Goal: Task Accomplishment & Management: Manage account settings

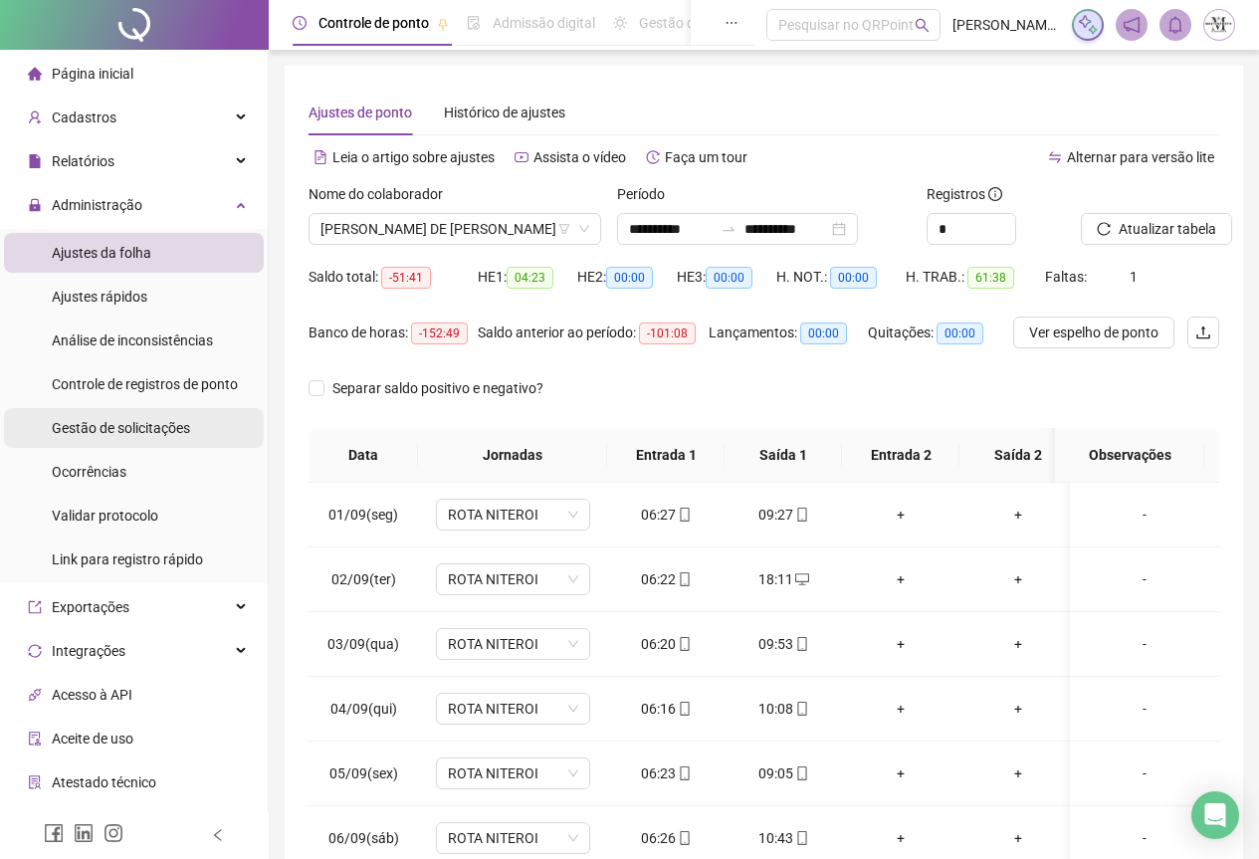
click at [116, 431] on span "Gestão de solicitações" at bounding box center [121, 428] width 138 height 16
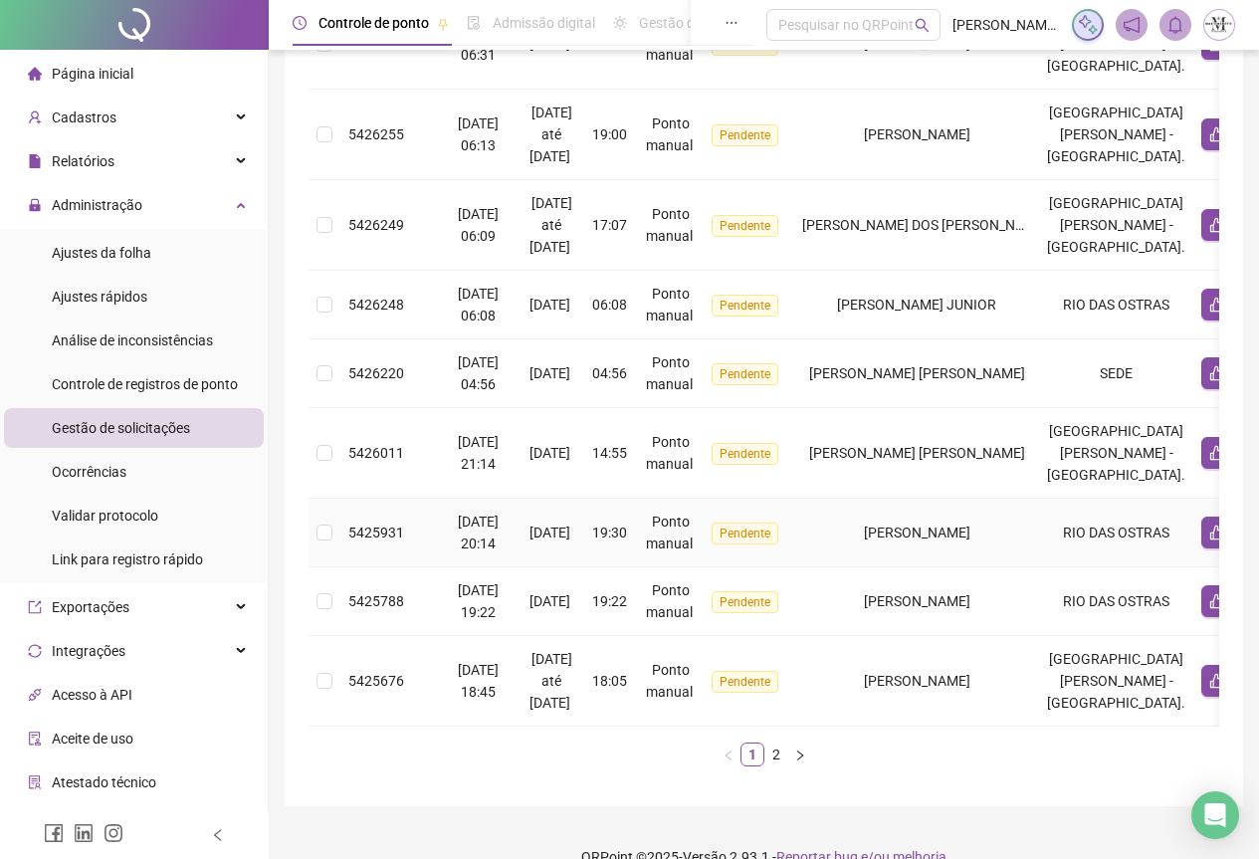
scroll to position [640, 0]
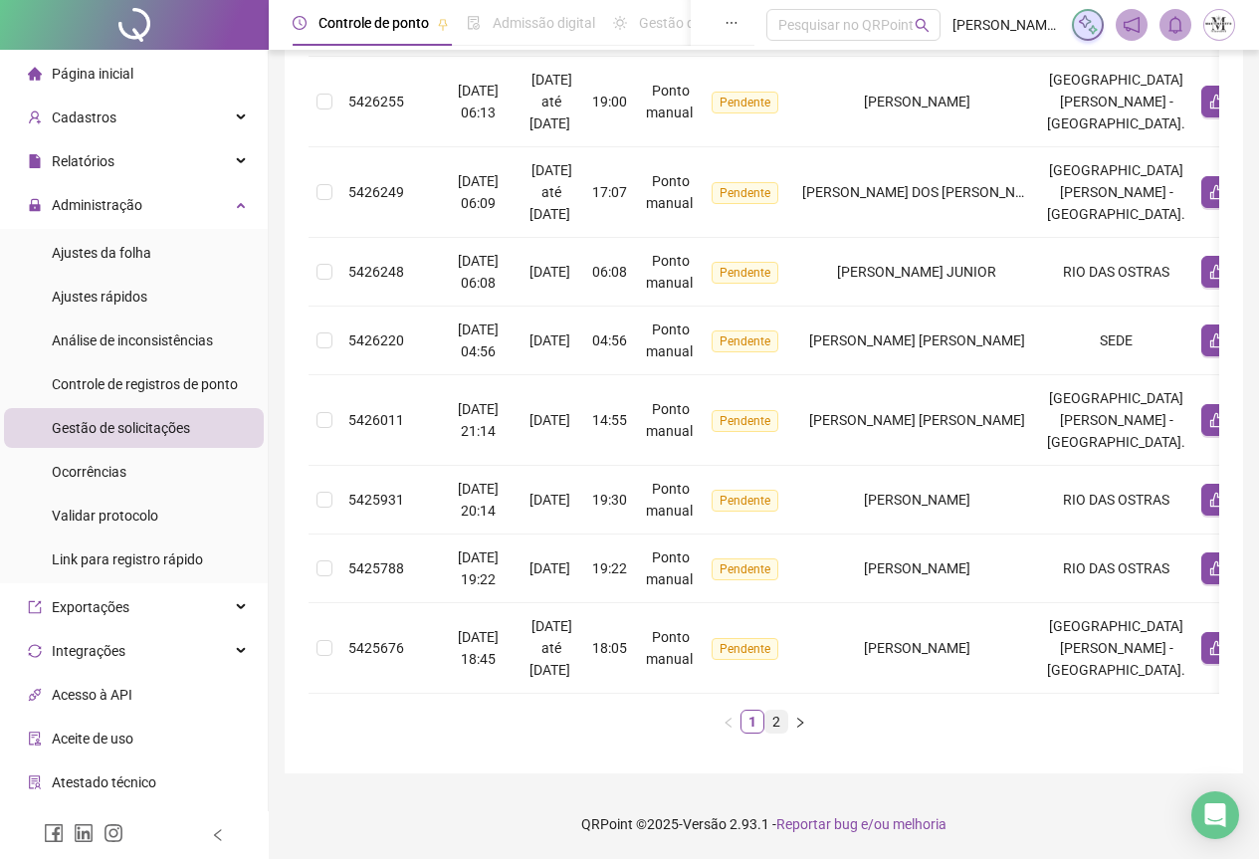
click at [779, 721] on link "2" at bounding box center [777, 722] width 22 height 22
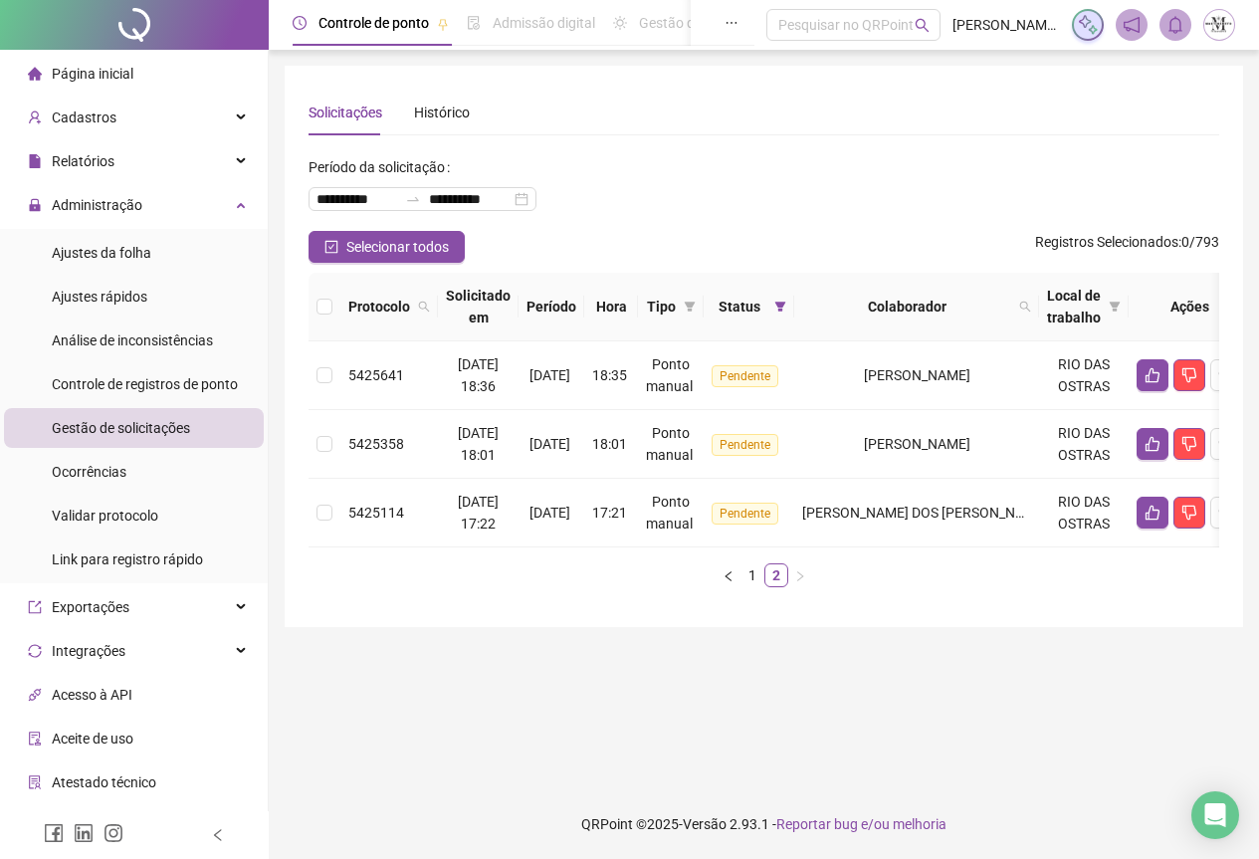
scroll to position [0, 0]
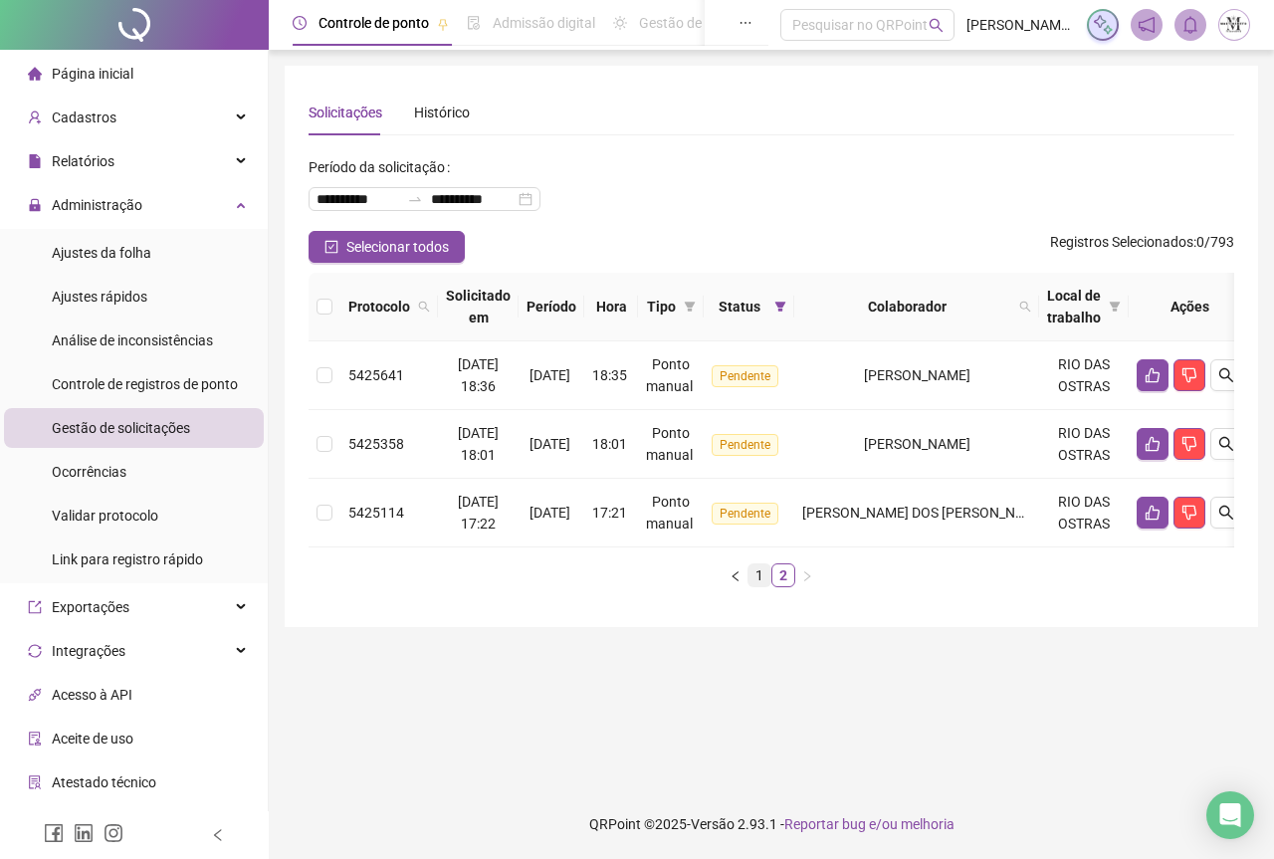
click at [760, 586] on link "1" at bounding box center [760, 575] width 22 height 22
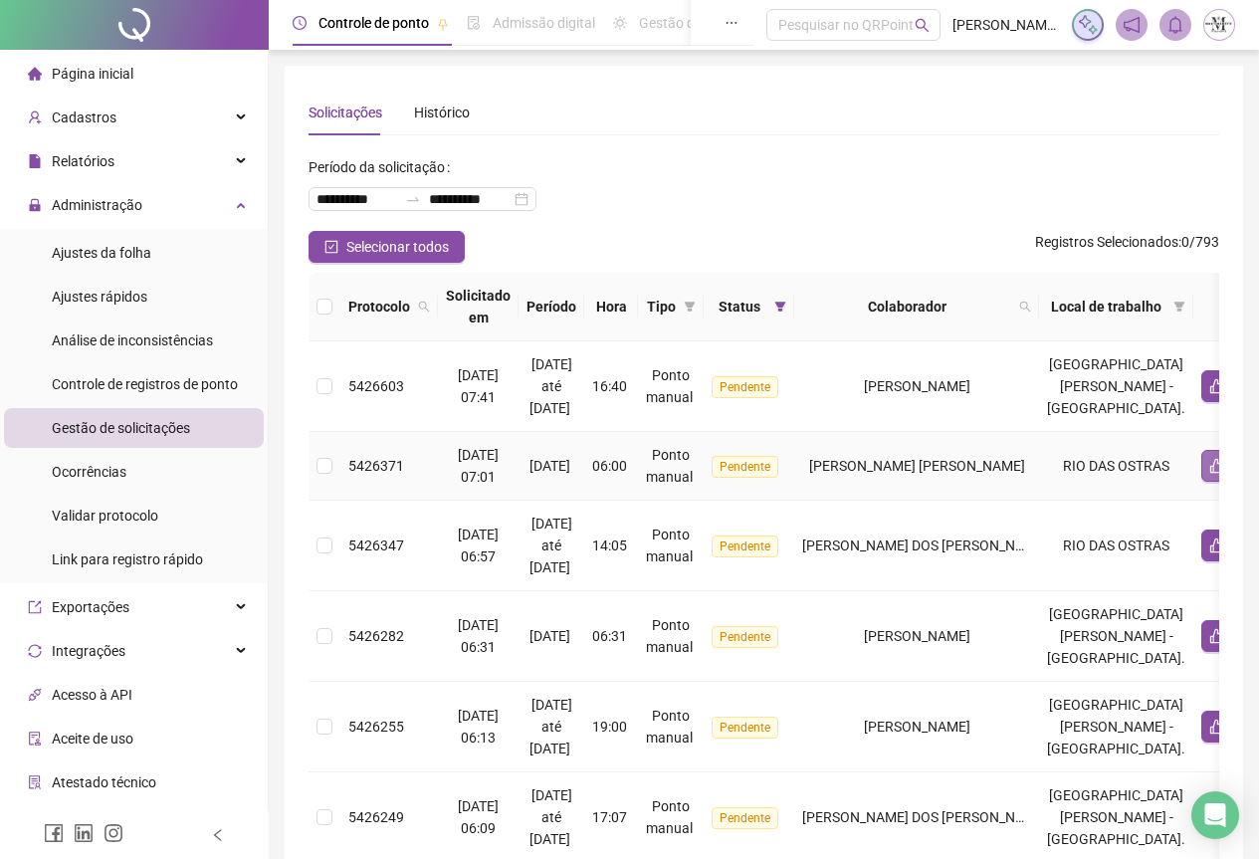
click at [1202, 479] on button "button" at bounding box center [1218, 466] width 32 height 32
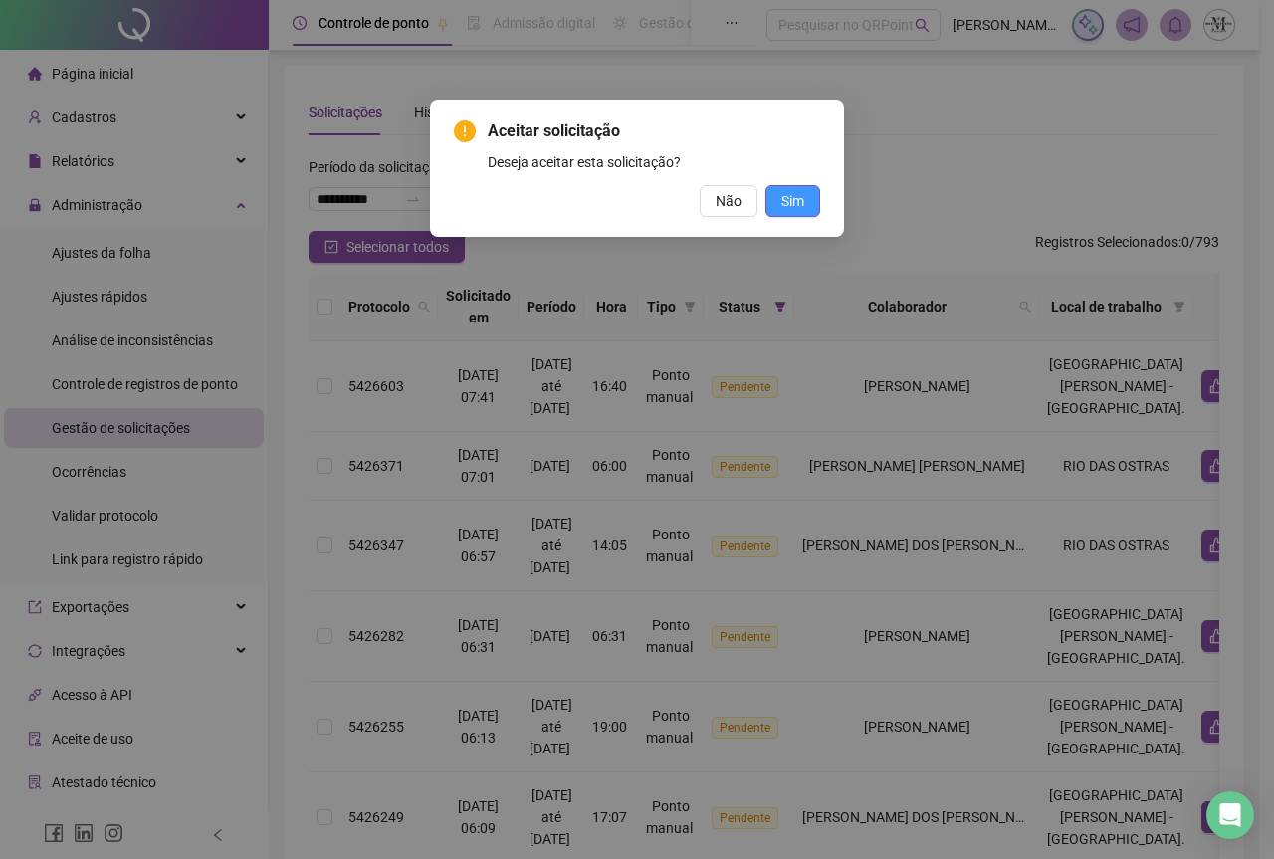
click at [793, 213] on button "Sim" at bounding box center [793, 201] width 55 height 32
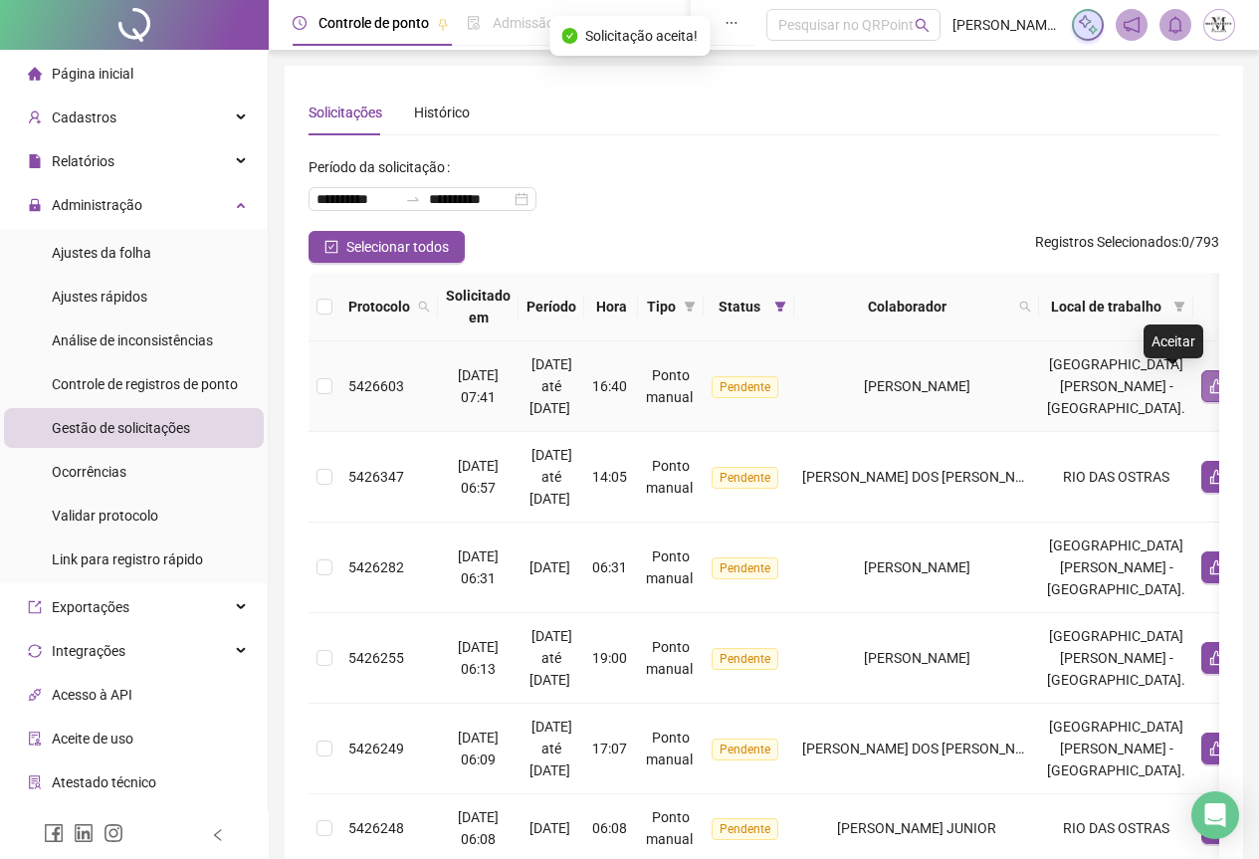
click at [1202, 389] on button "button" at bounding box center [1218, 386] width 32 height 32
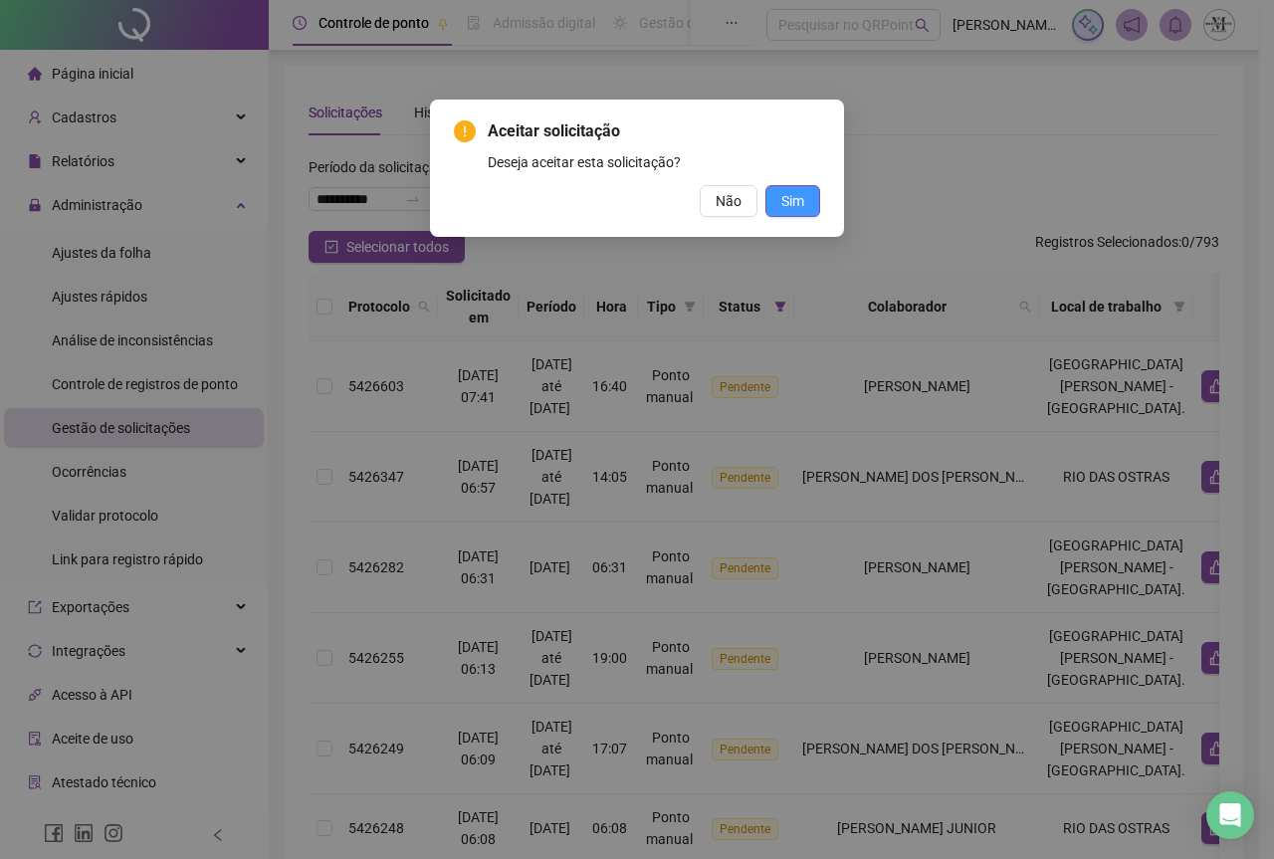
click at [794, 205] on span "Sim" at bounding box center [792, 201] width 23 height 22
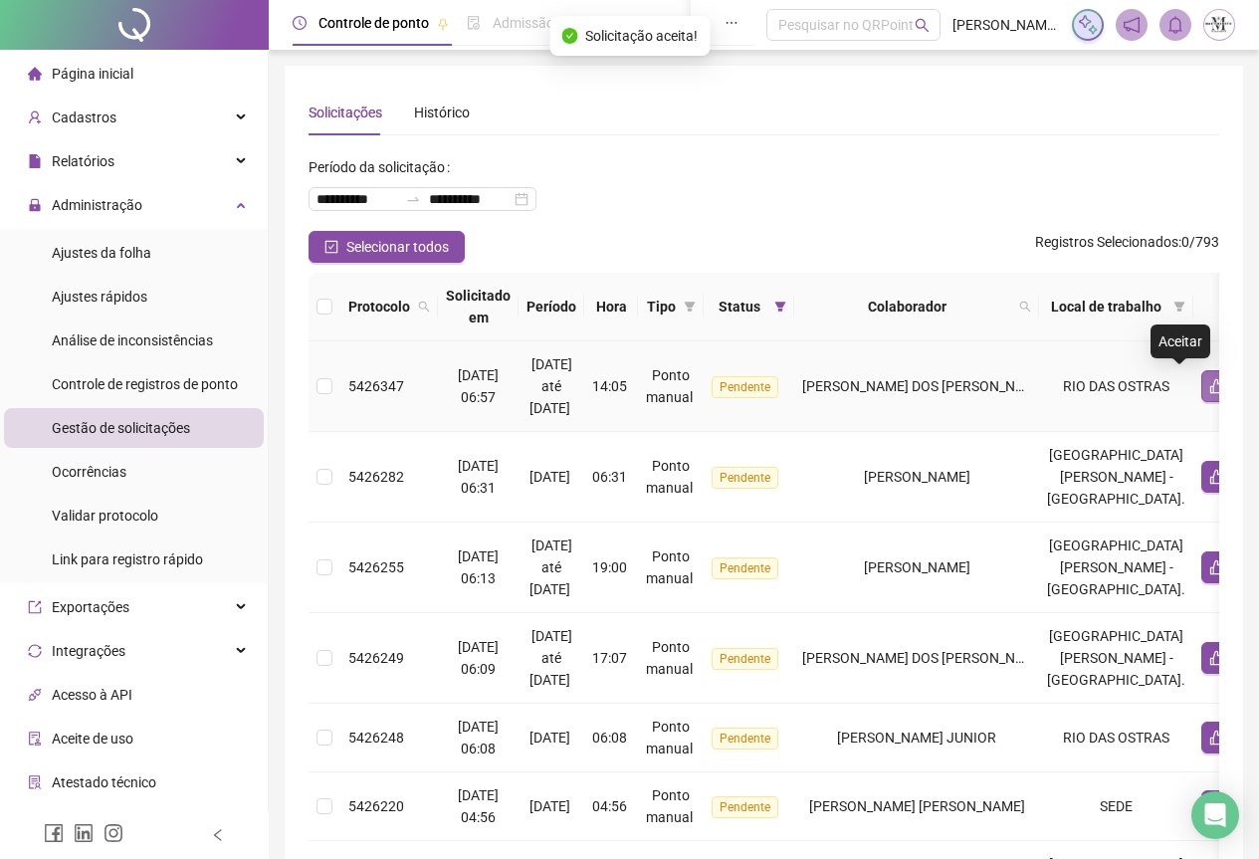
click at [1202, 396] on button "button" at bounding box center [1218, 386] width 32 height 32
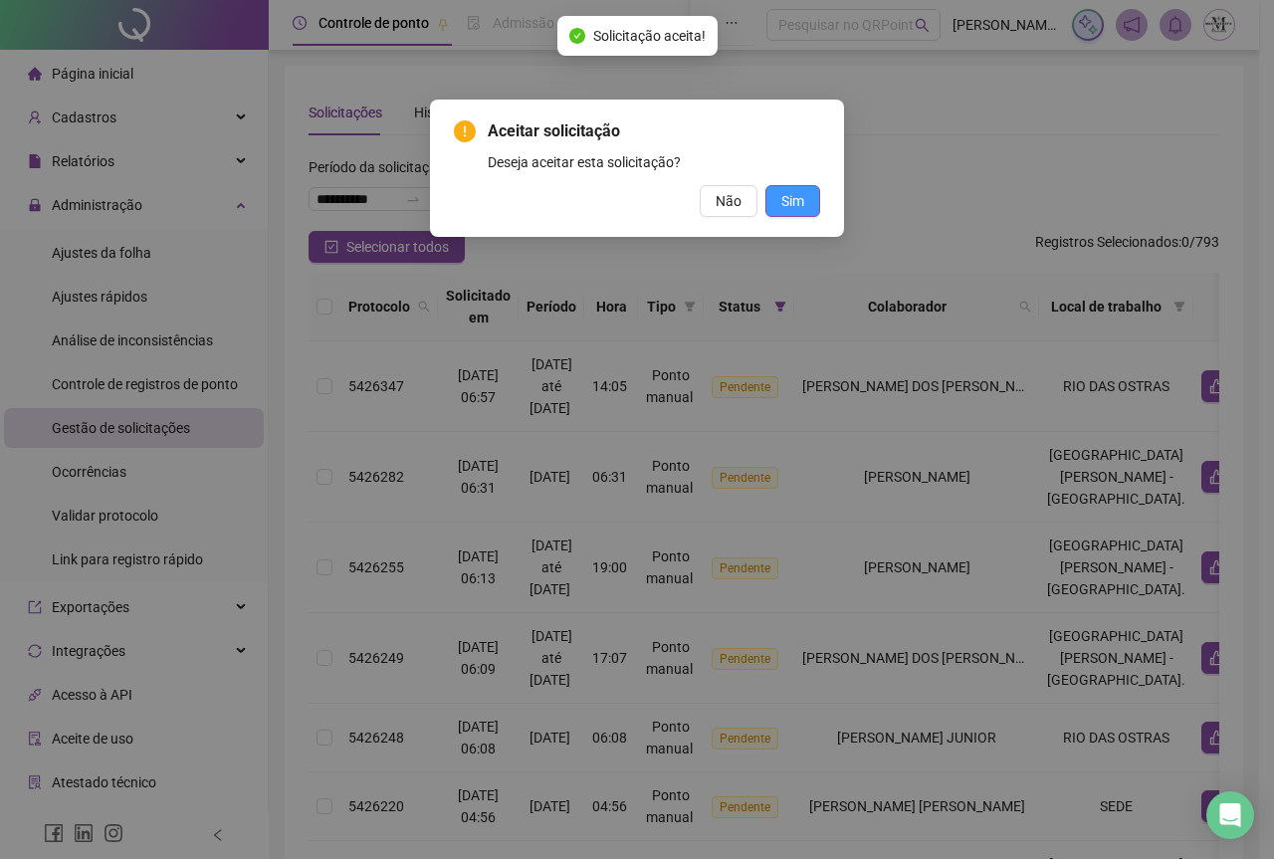
click at [810, 206] on button "Sim" at bounding box center [793, 201] width 55 height 32
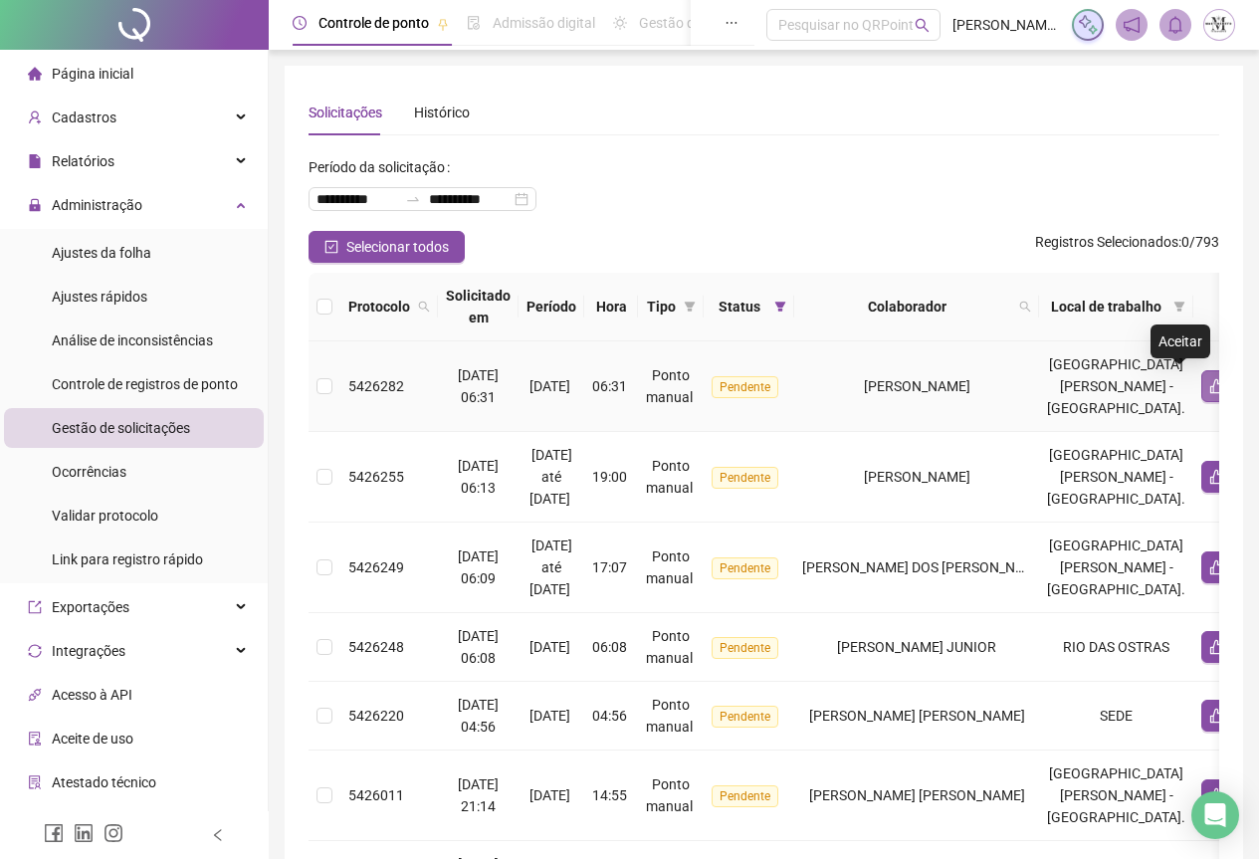
click at [1202, 394] on button "button" at bounding box center [1218, 386] width 32 height 32
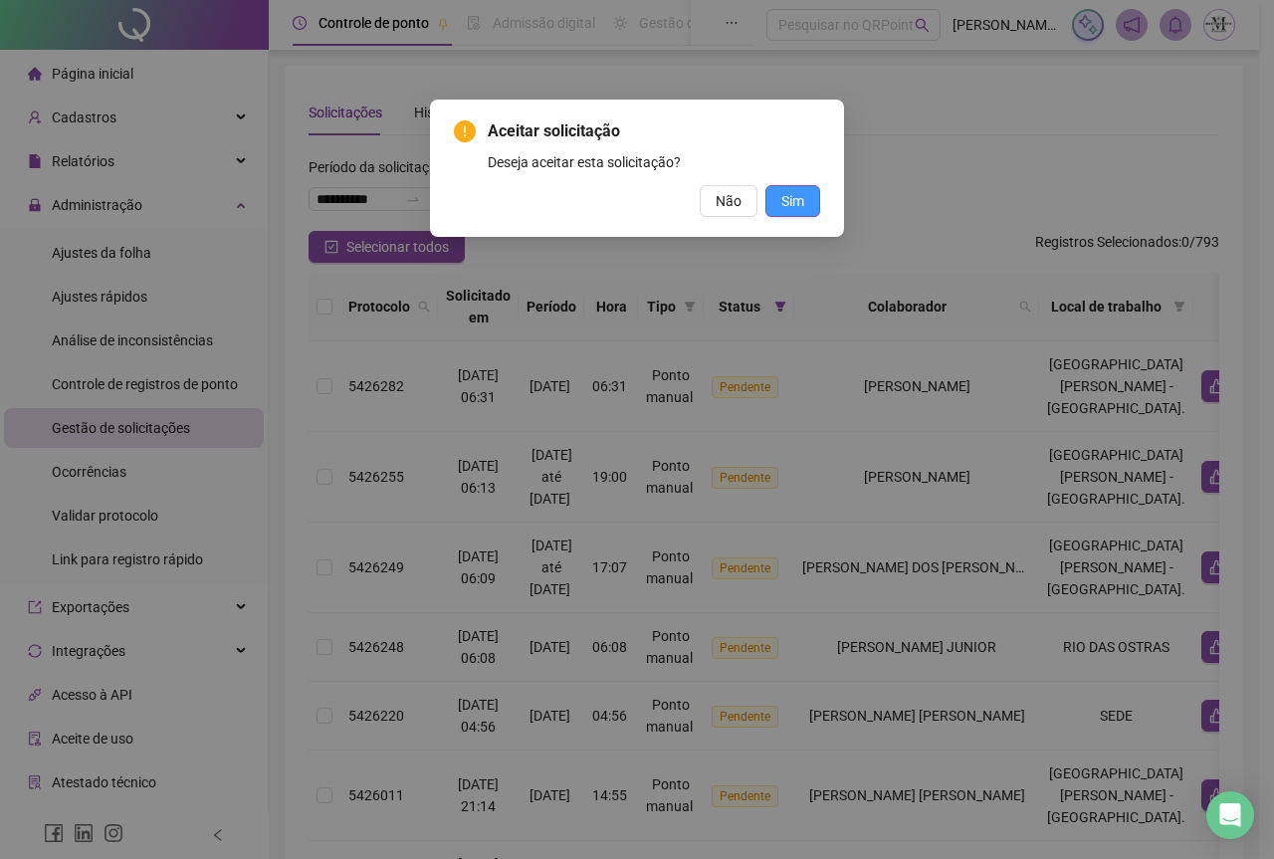
click at [798, 199] on span "Sim" at bounding box center [792, 201] width 23 height 22
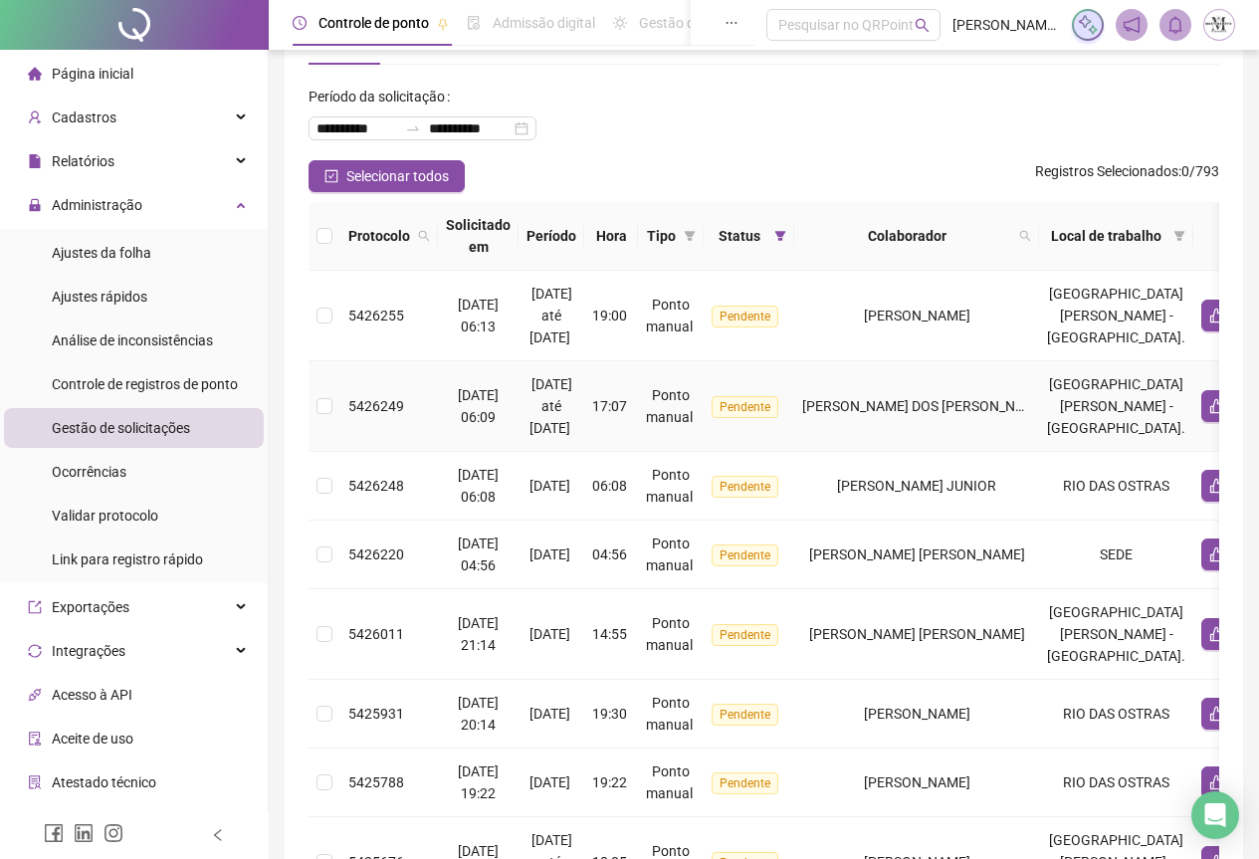
scroll to position [100, 0]
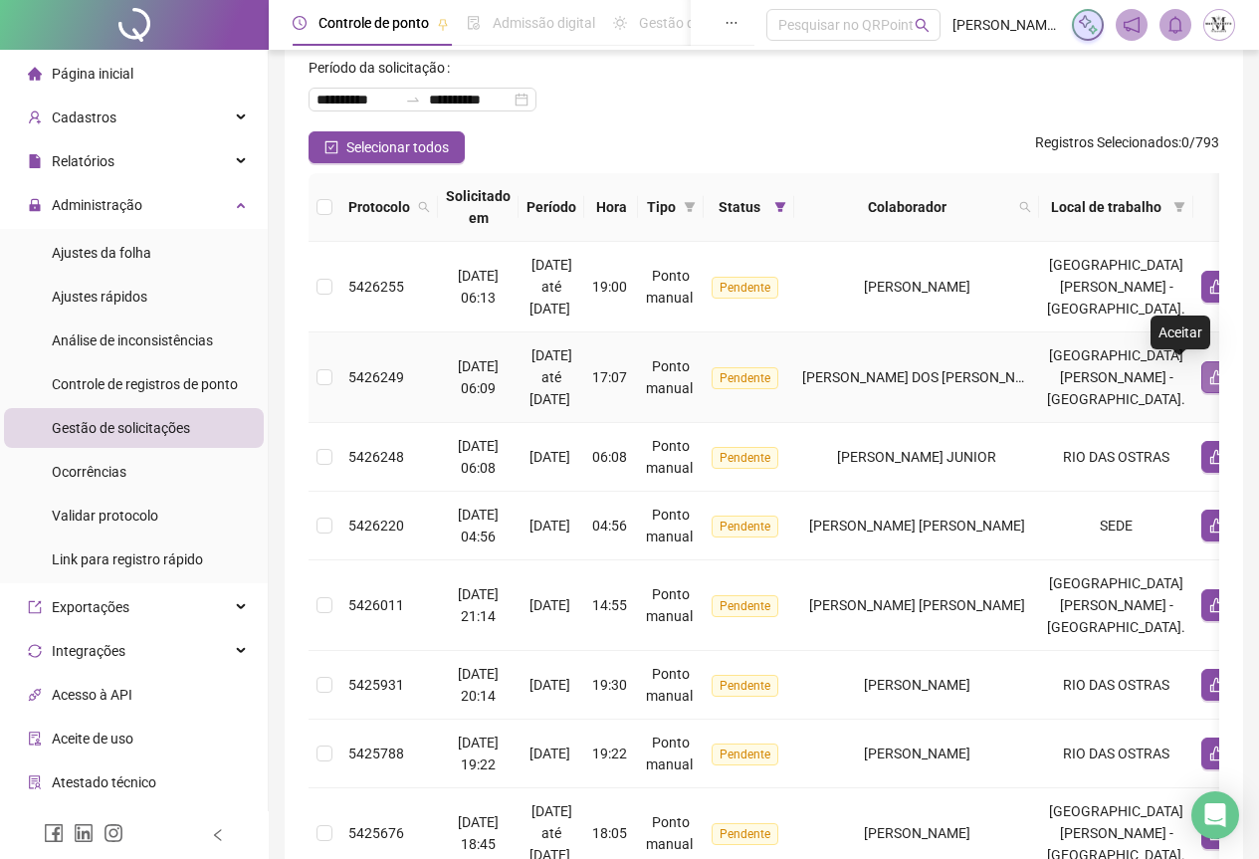
click at [1202, 387] on button "button" at bounding box center [1218, 377] width 32 height 32
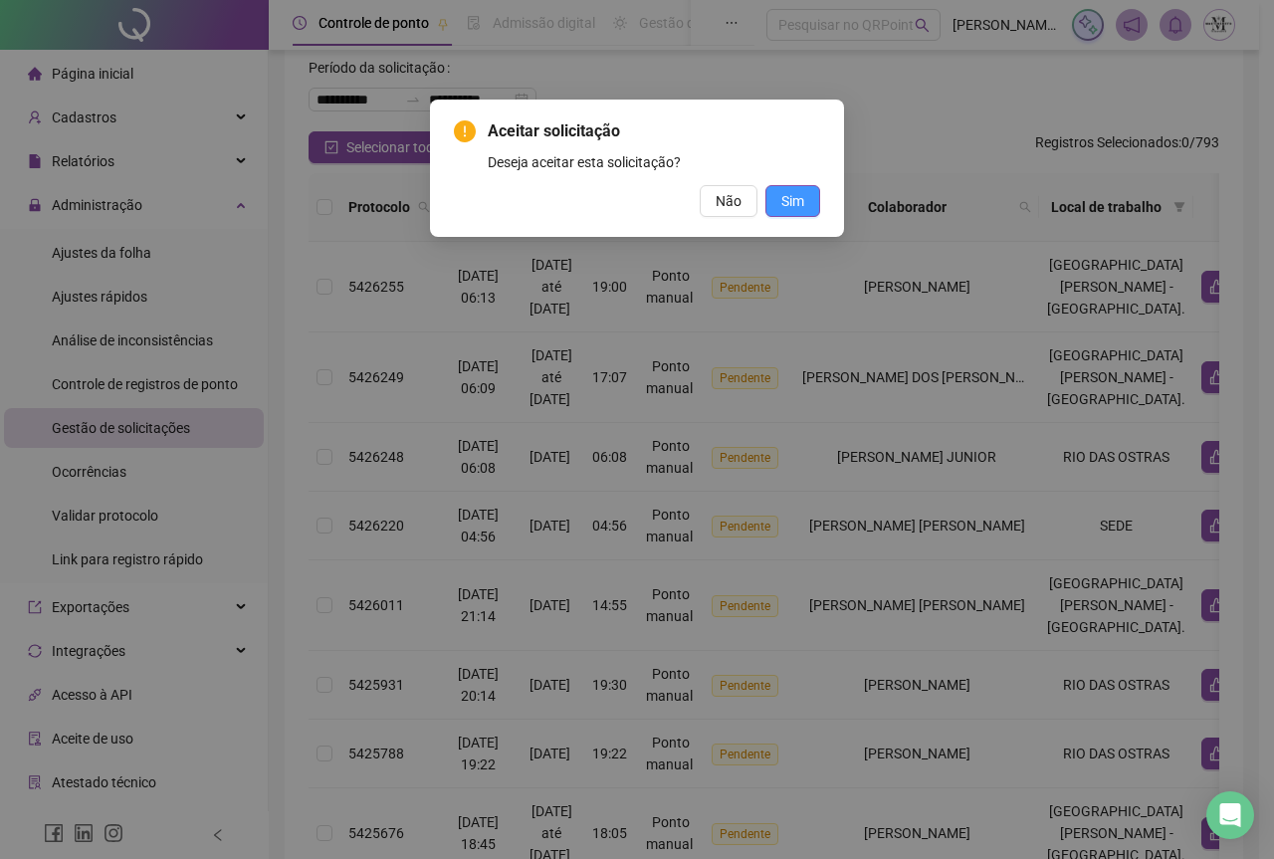
click at [806, 202] on button "Sim" at bounding box center [793, 201] width 55 height 32
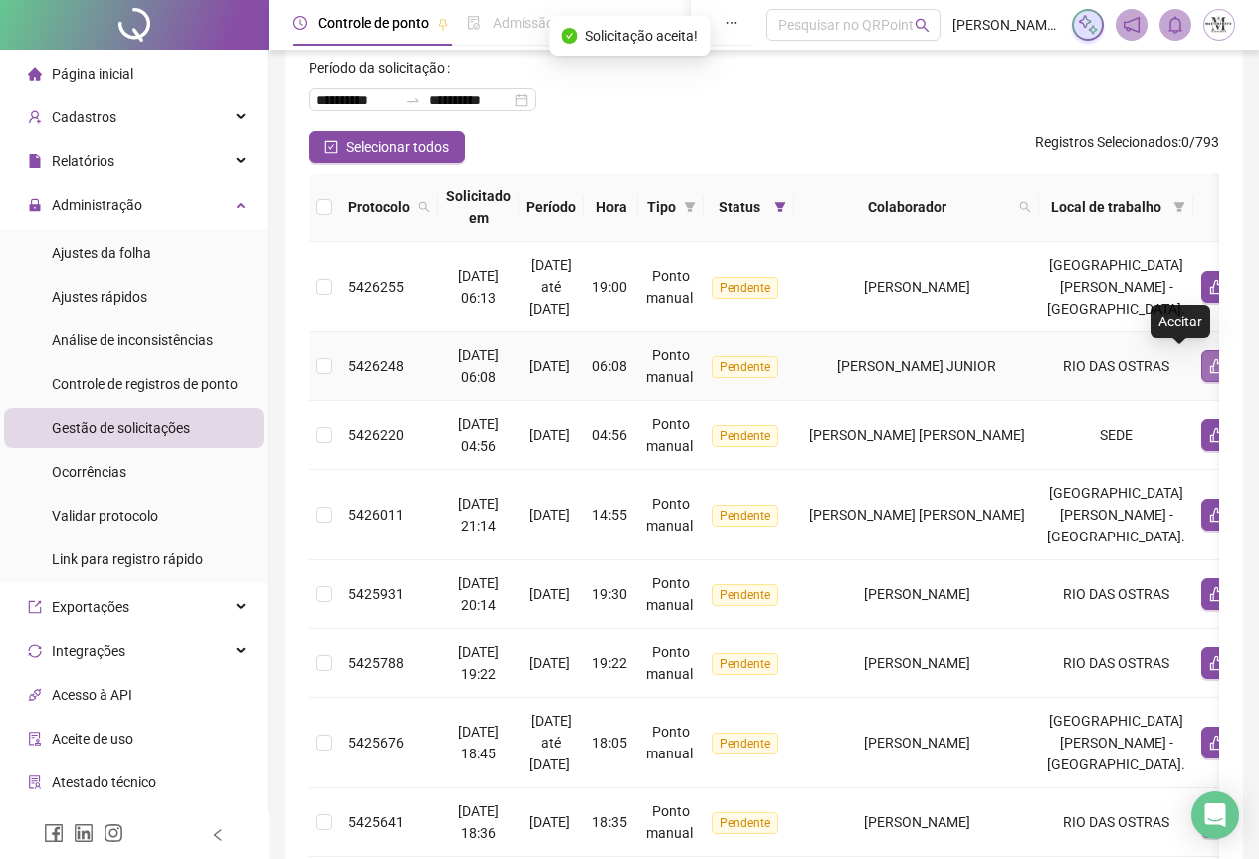
click at [1202, 375] on button "button" at bounding box center [1218, 366] width 32 height 32
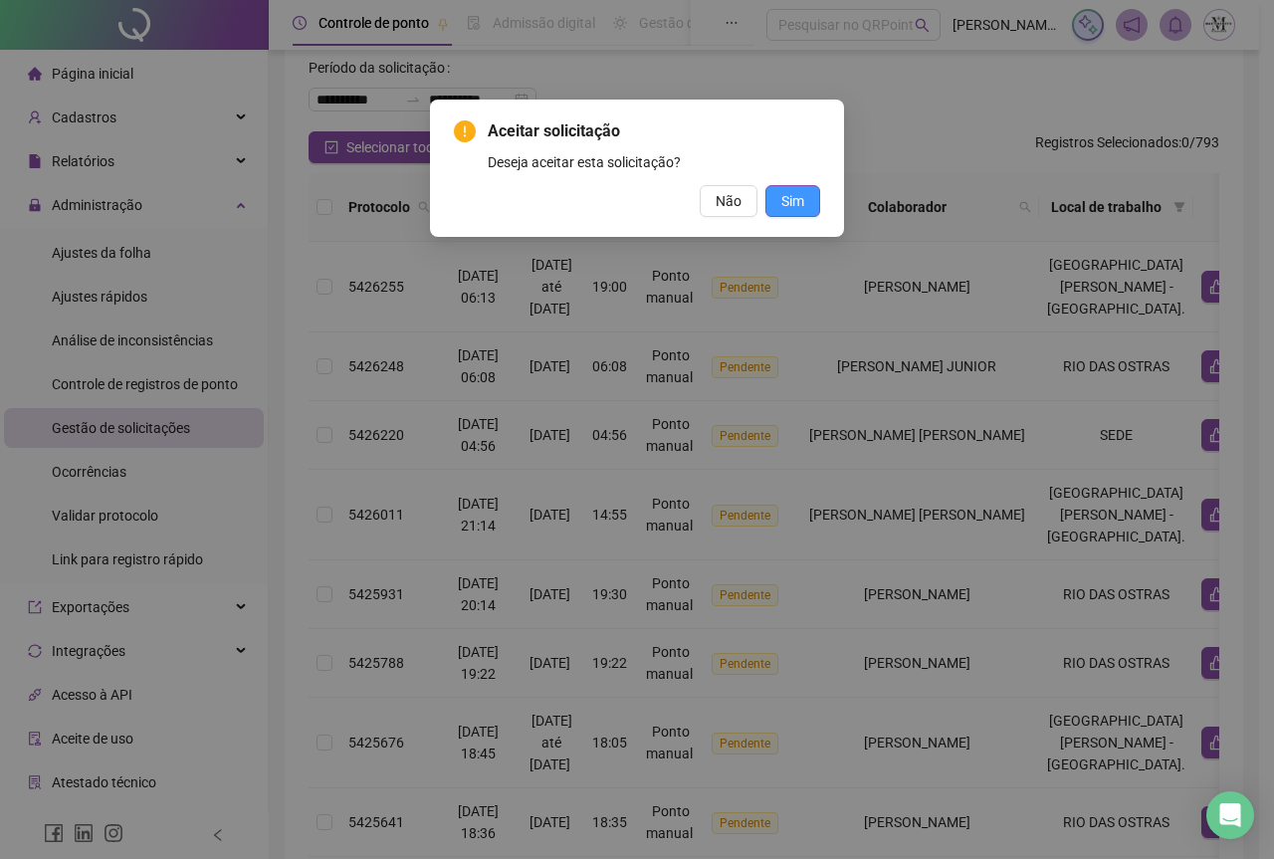
click at [806, 199] on button "Sim" at bounding box center [793, 201] width 55 height 32
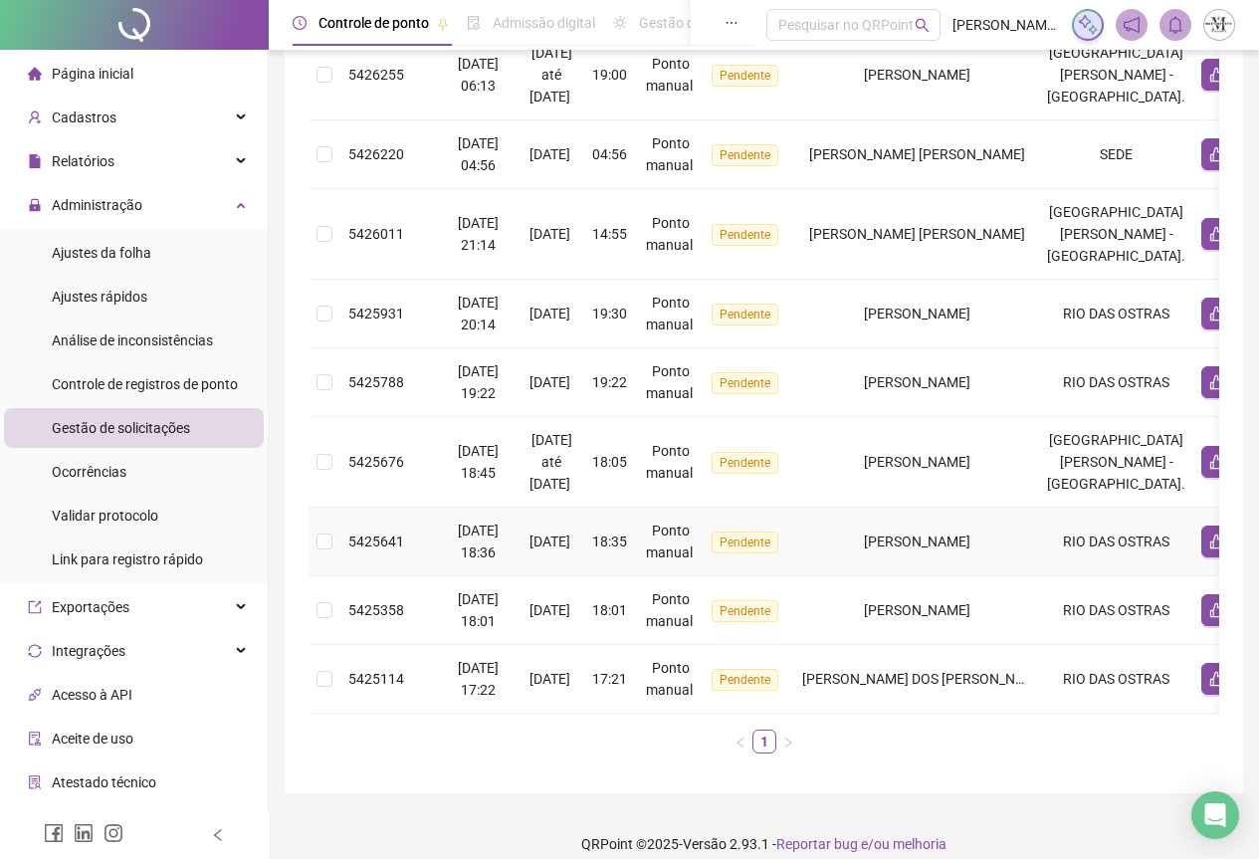
scroll to position [346, 0]
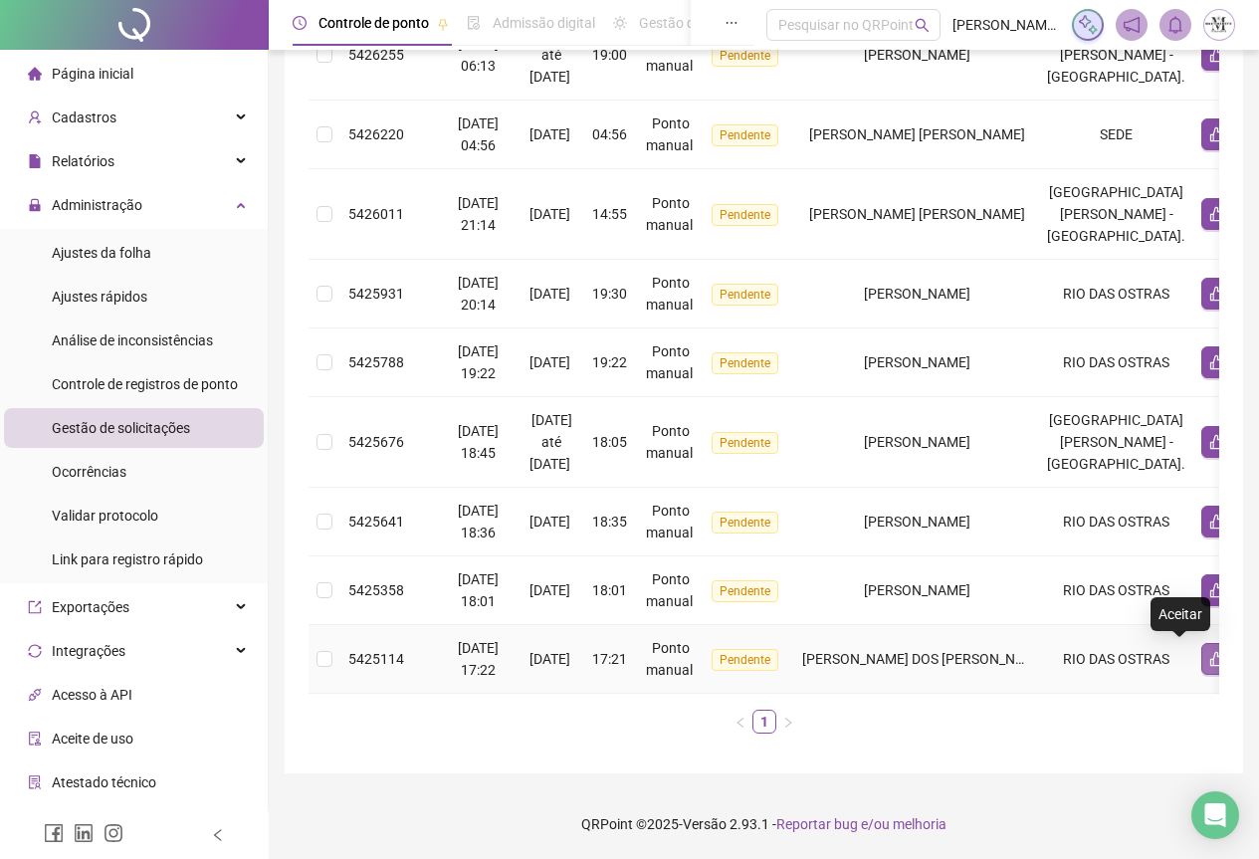
click at [1202, 652] on button "button" at bounding box center [1218, 659] width 32 height 32
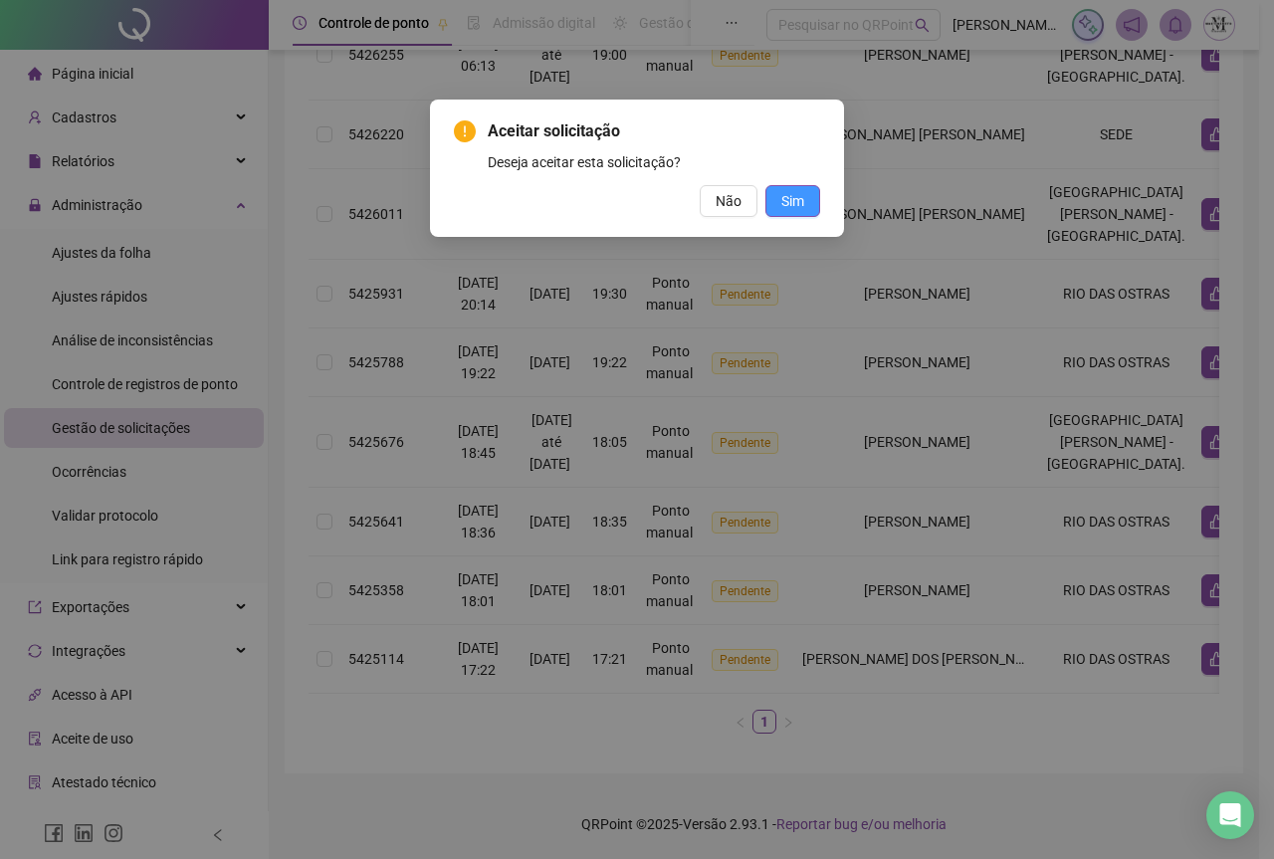
click at [798, 205] on span "Sim" at bounding box center [792, 201] width 23 height 22
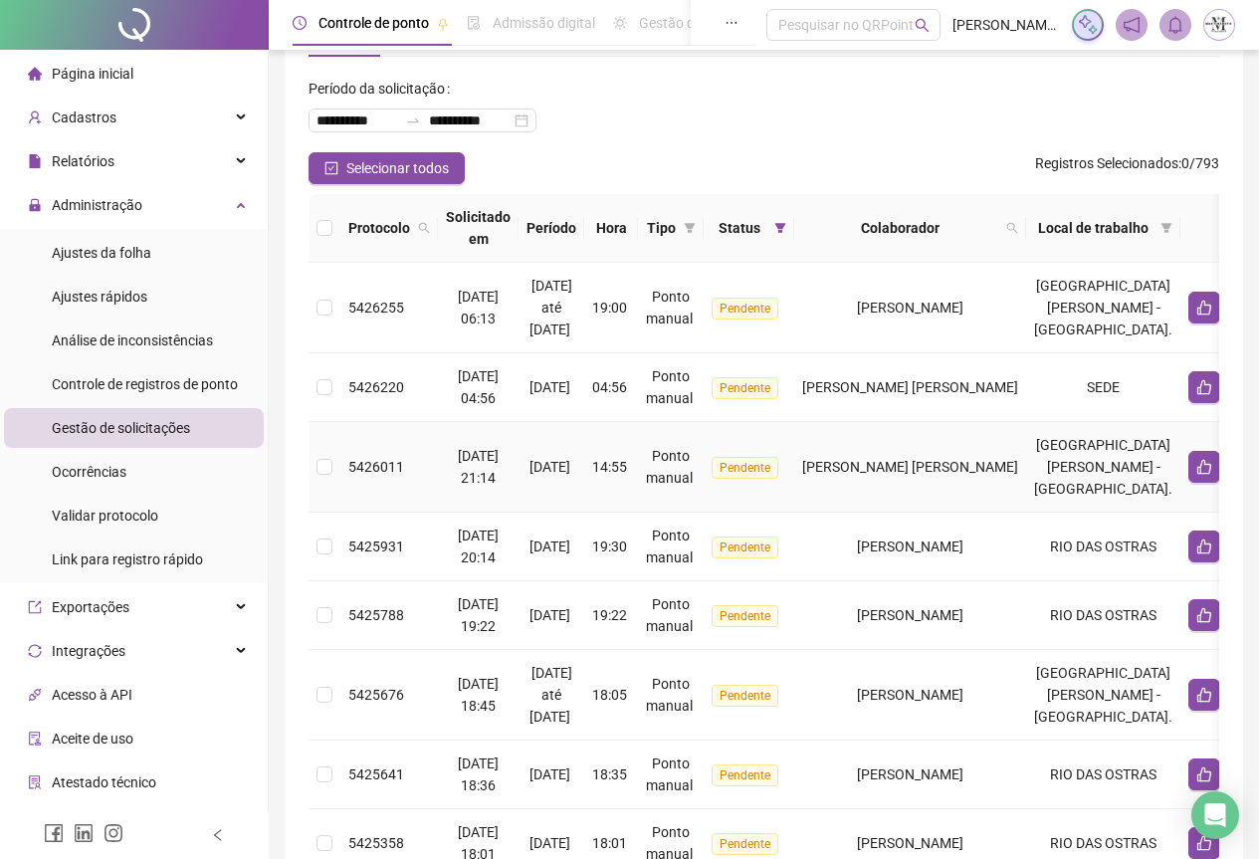
scroll to position [0, 0]
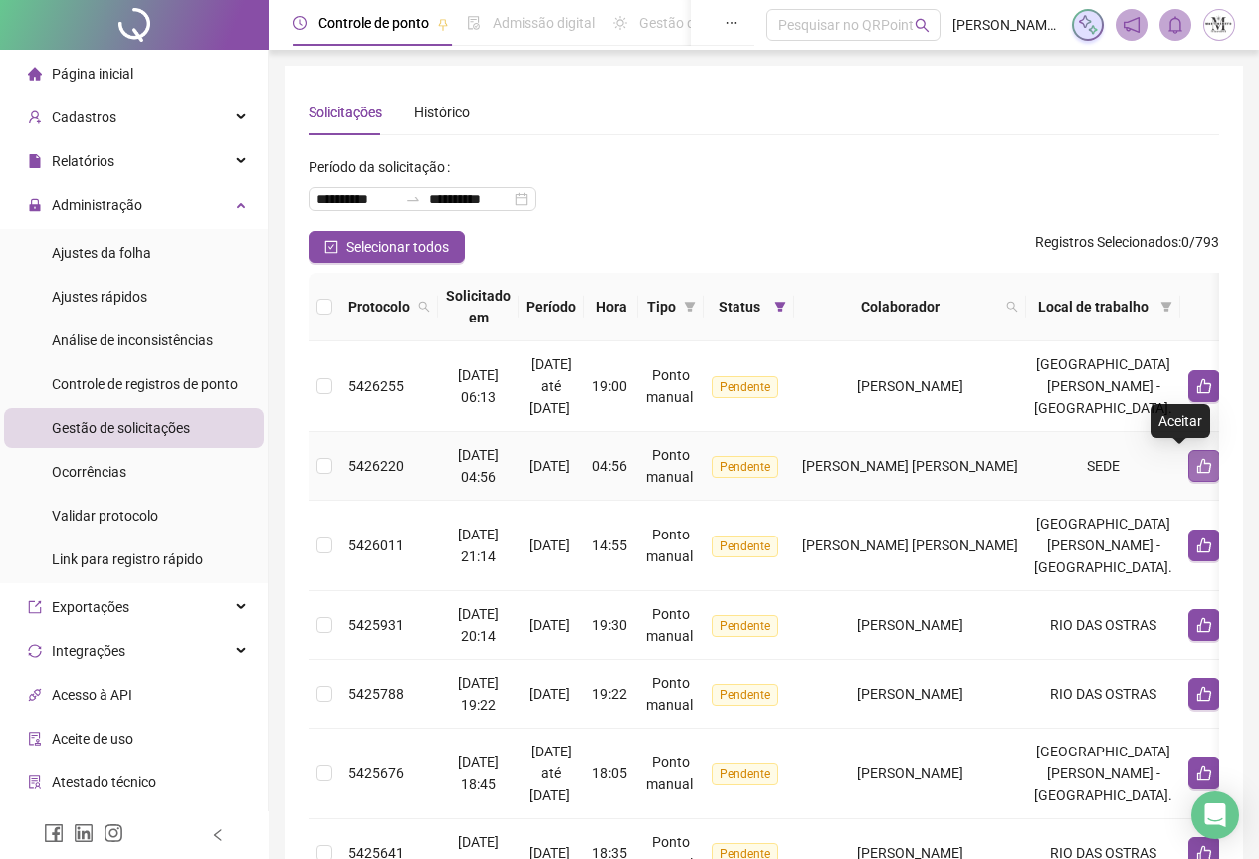
click at [1198, 471] on icon "like" at bounding box center [1205, 466] width 14 height 15
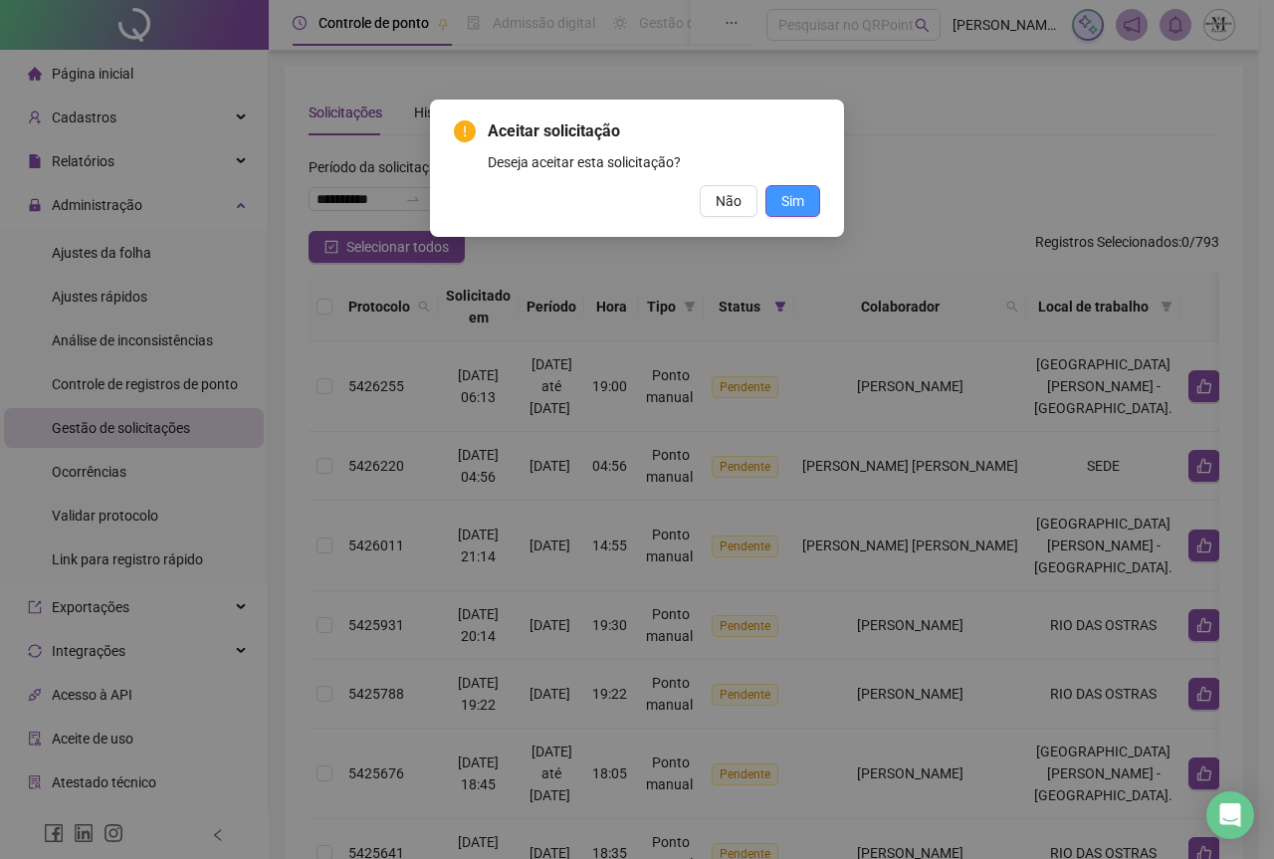
click at [796, 198] on span "Sim" at bounding box center [792, 201] width 23 height 22
click at [791, 201] on span "Sim" at bounding box center [792, 201] width 23 height 22
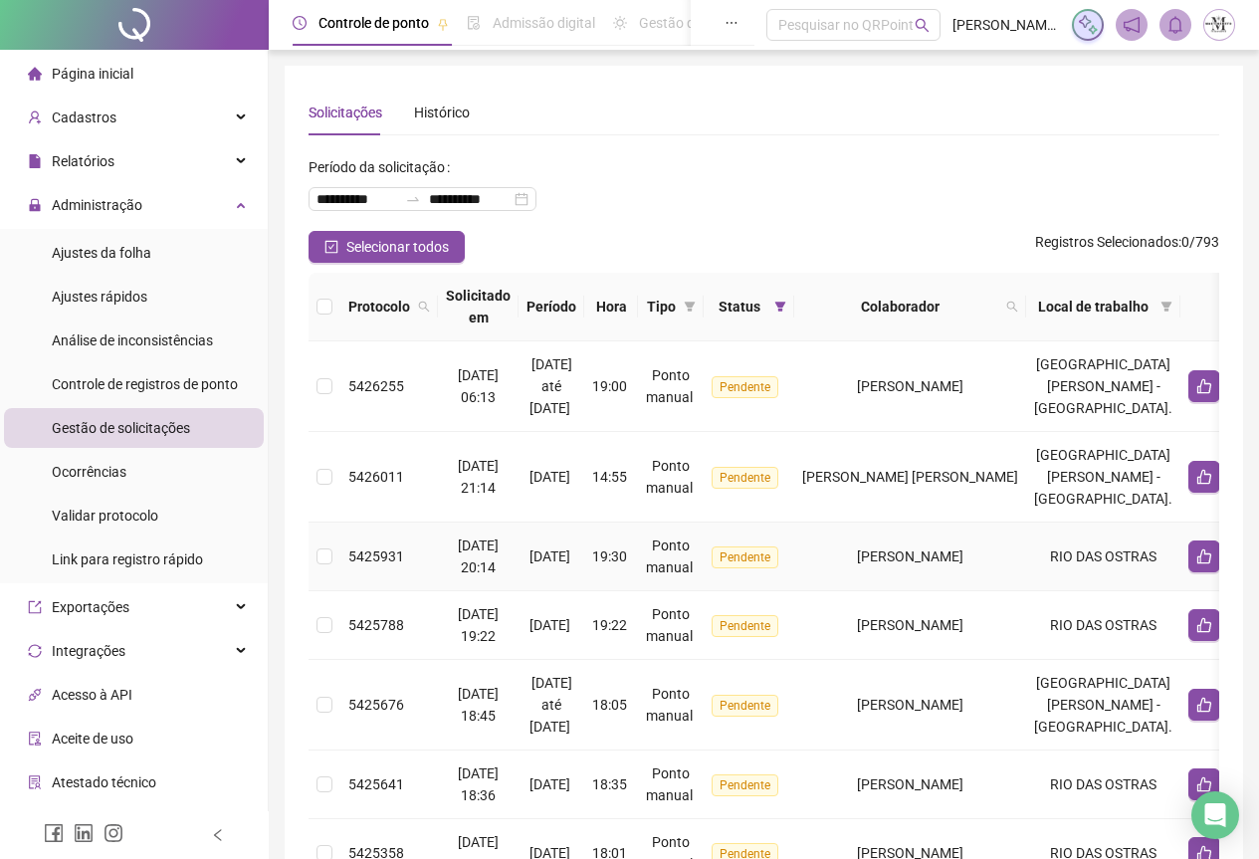
scroll to position [209, 0]
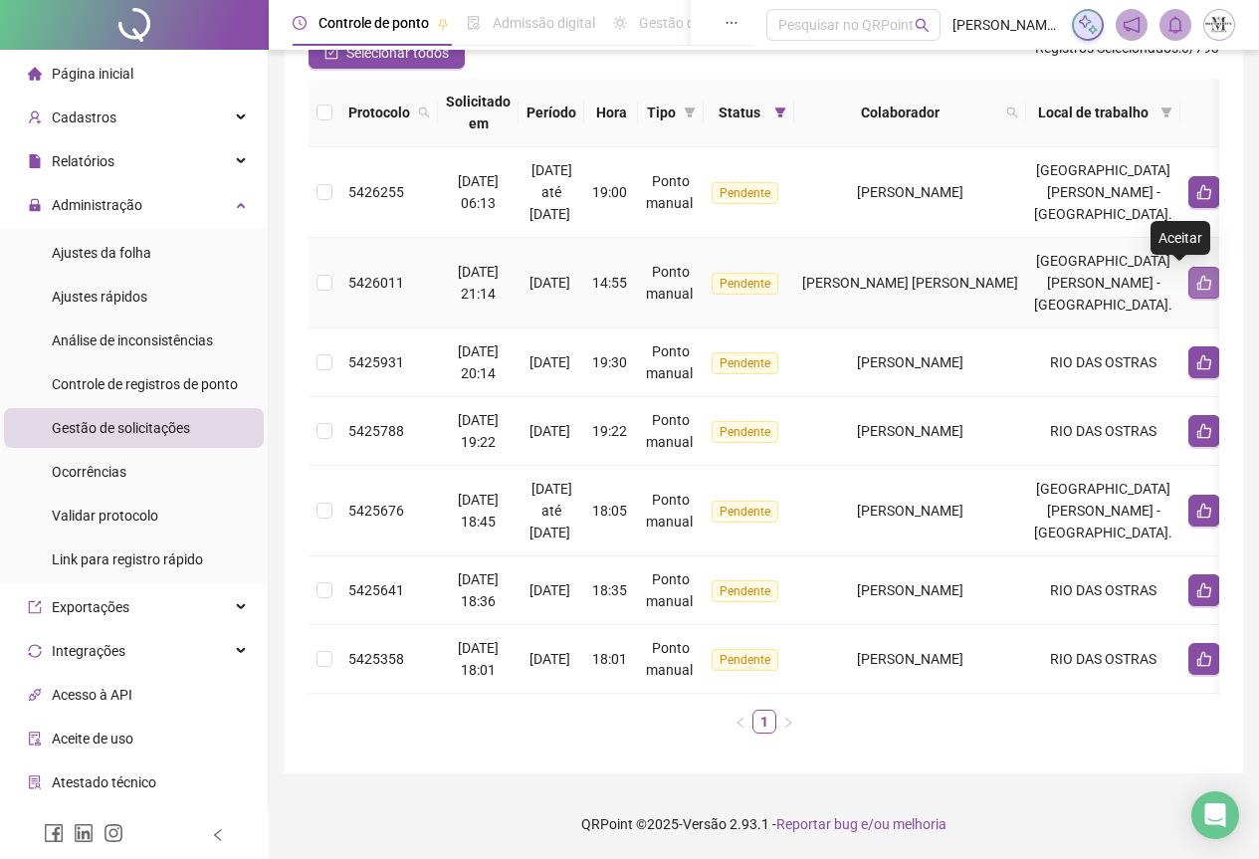
click at [1189, 278] on button "button" at bounding box center [1205, 283] width 32 height 32
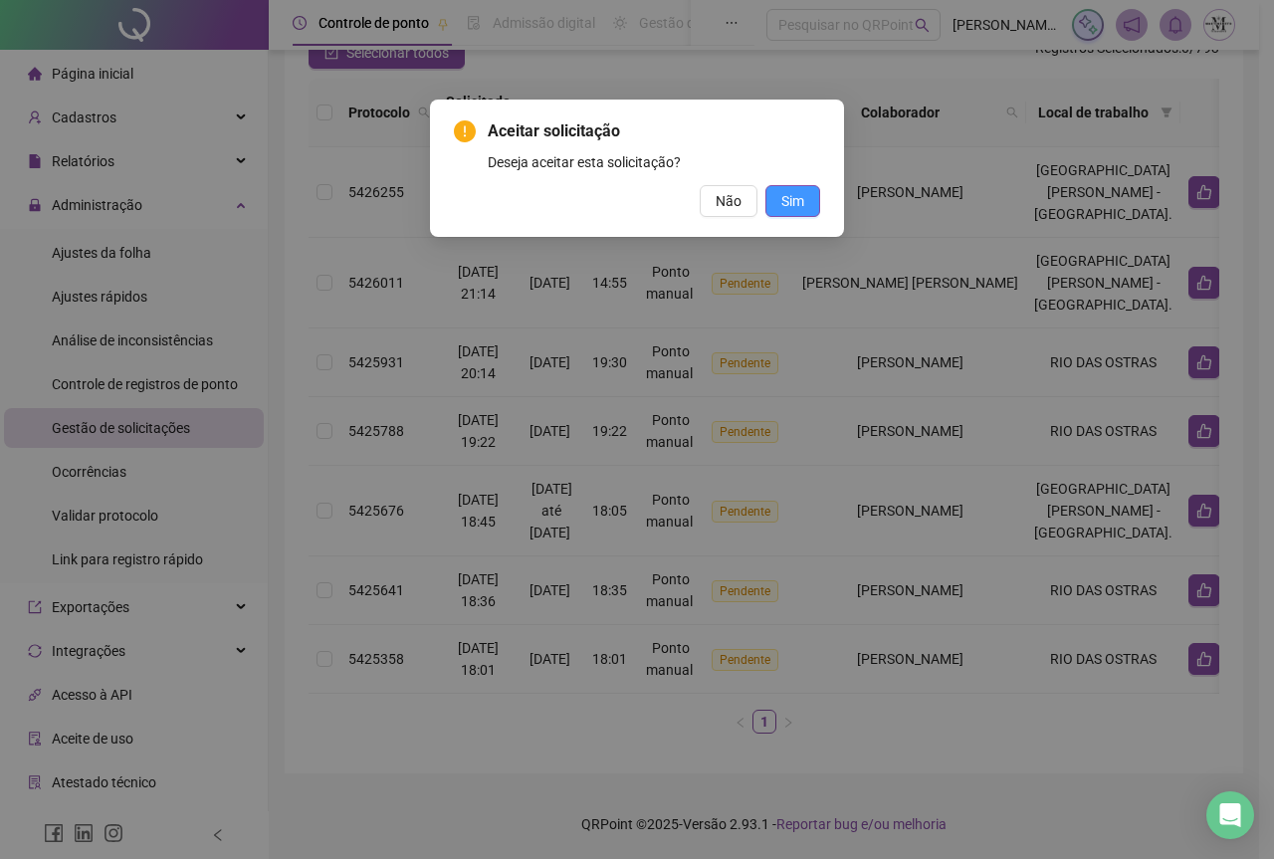
click at [796, 197] on span "Sim" at bounding box center [792, 201] width 23 height 22
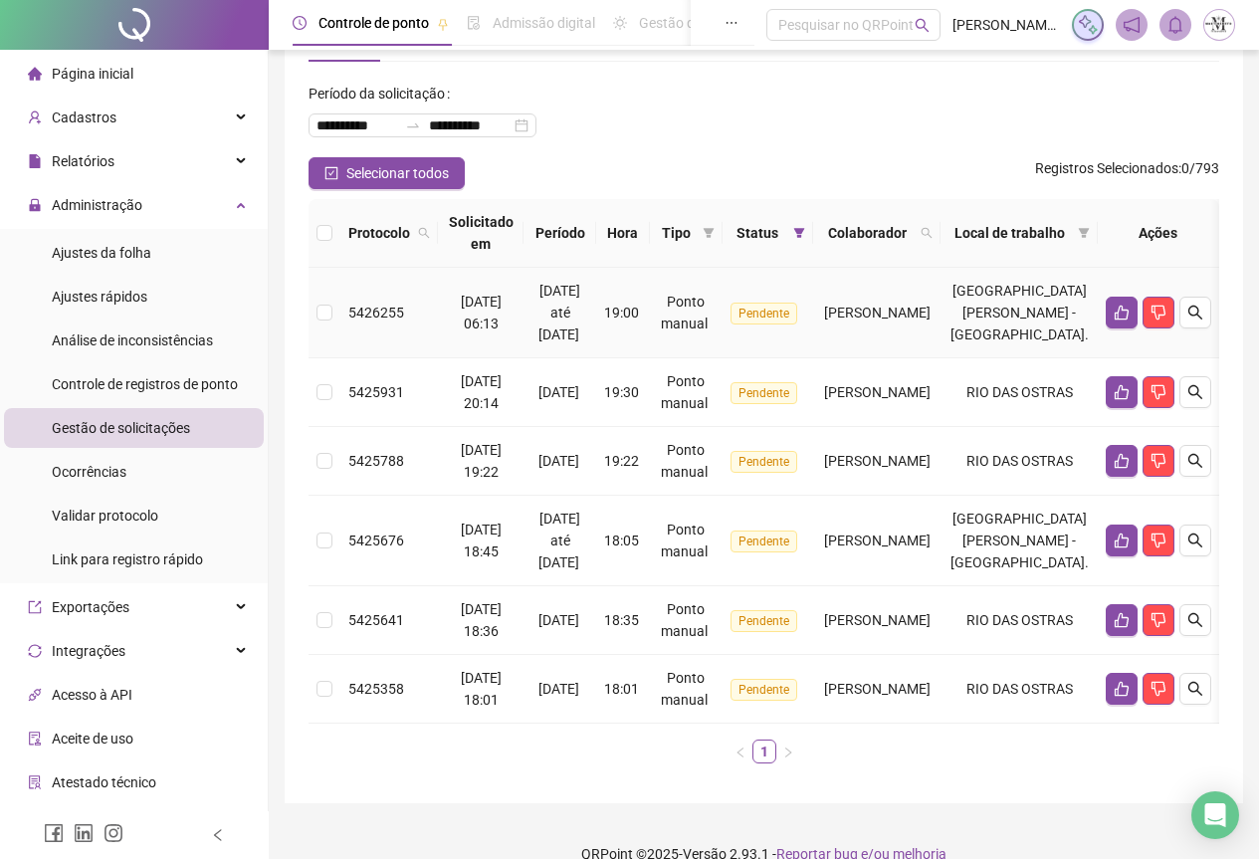
scroll to position [118, 0]
